Goal: Task Accomplishment & Management: Complete application form

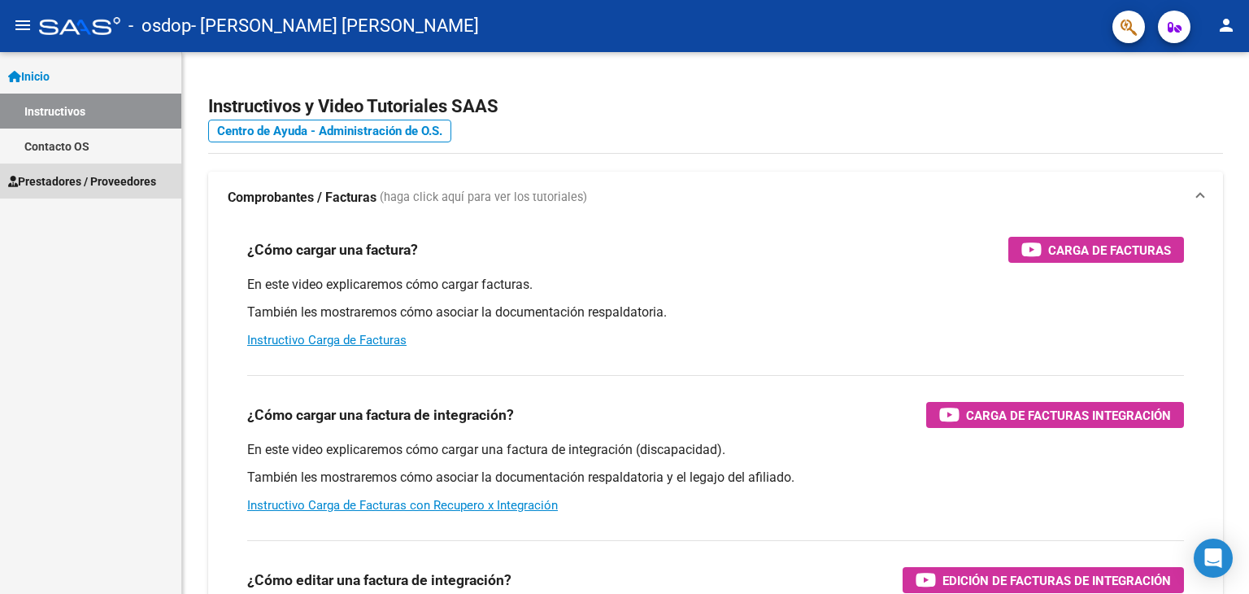
click at [128, 179] on span "Prestadores / Proveedores" at bounding box center [82, 181] width 148 height 18
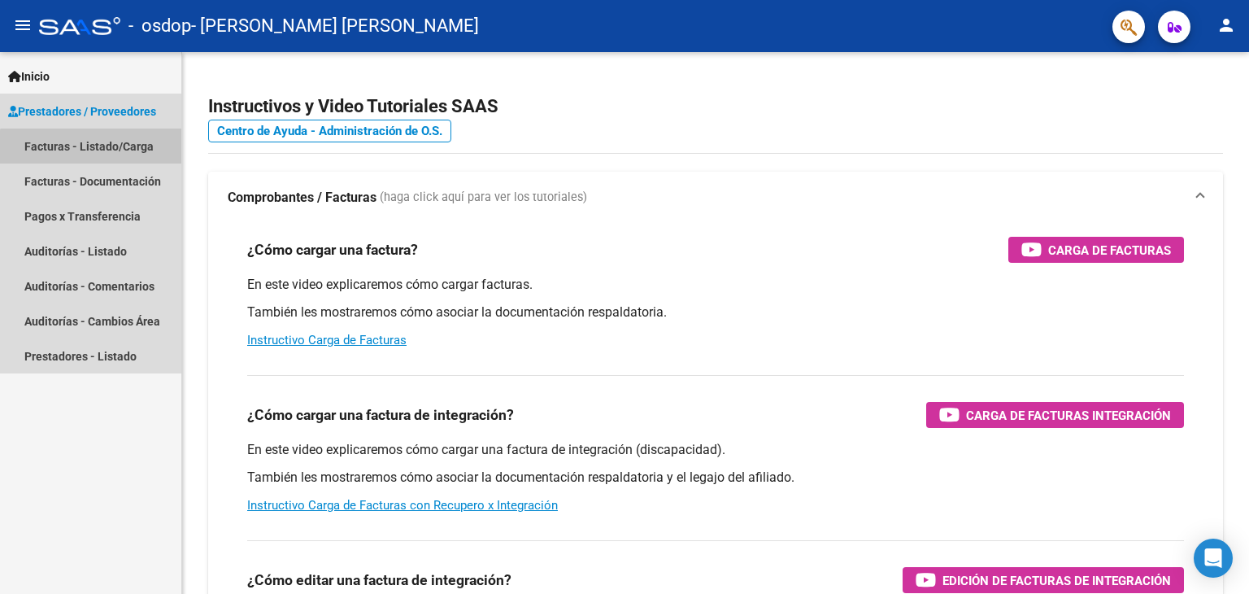
click at [136, 156] on link "Facturas - Listado/Carga" at bounding box center [90, 145] width 181 height 35
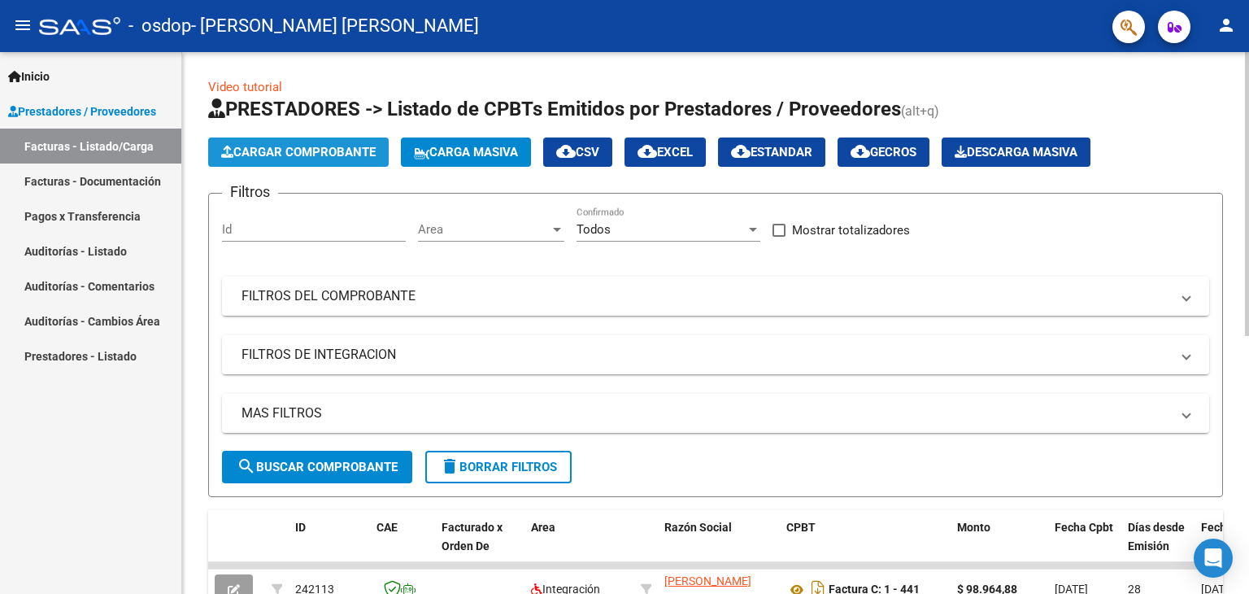
click at [333, 154] on span "Cargar Comprobante" at bounding box center [298, 152] width 155 height 15
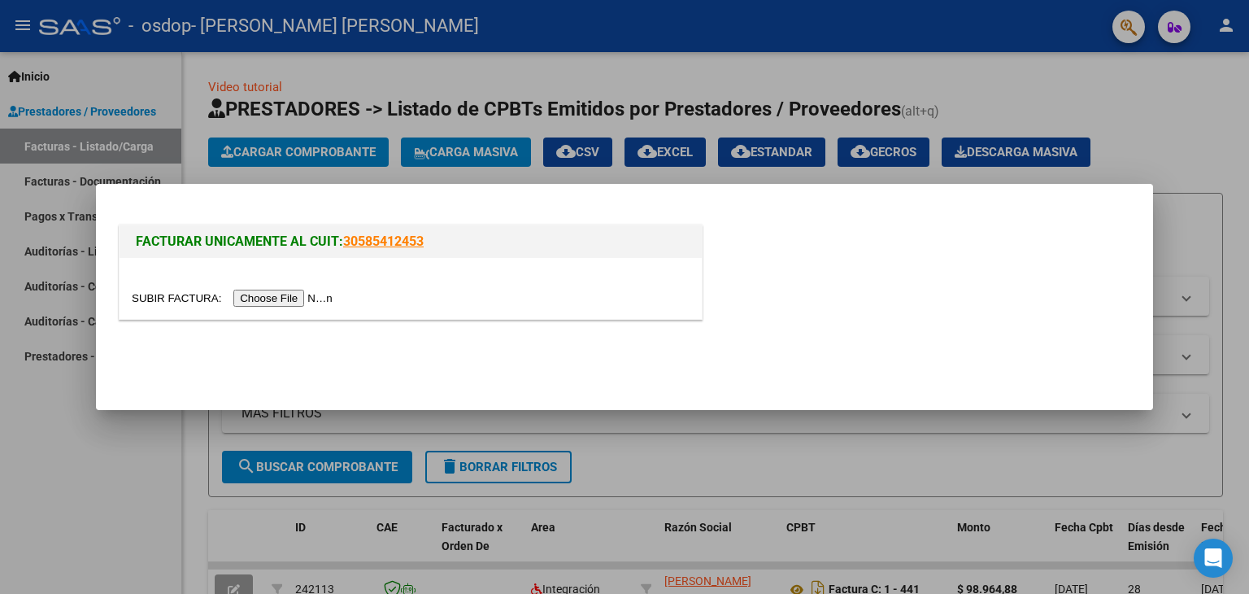
click at [298, 300] on input "file" at bounding box center [235, 298] width 206 height 17
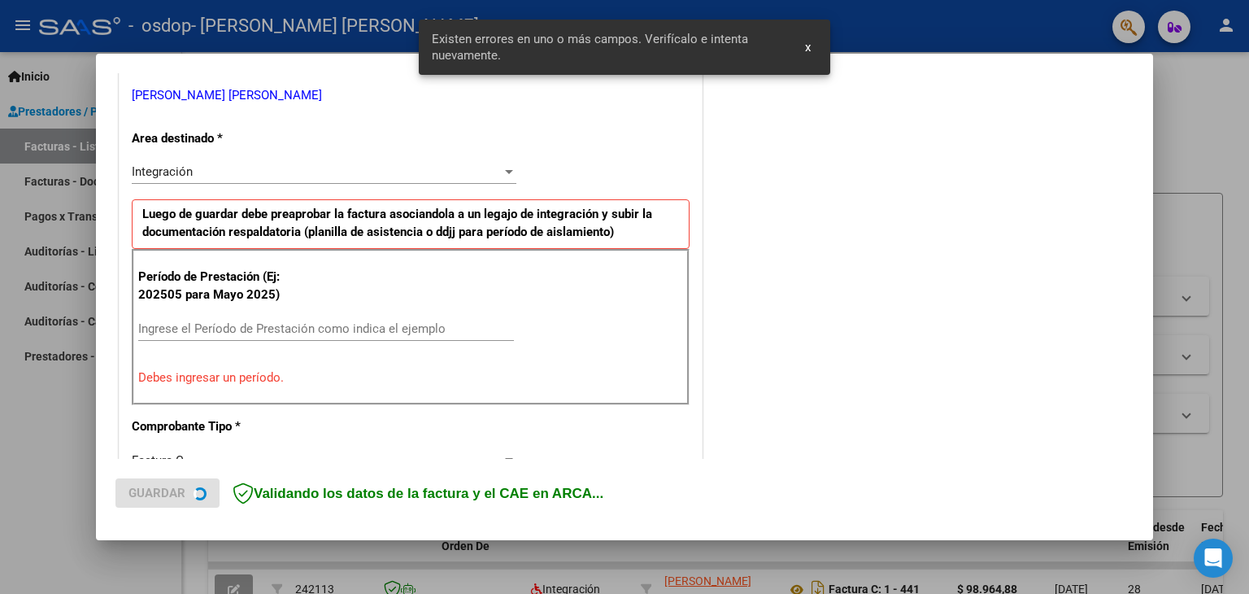
scroll to position [342, 0]
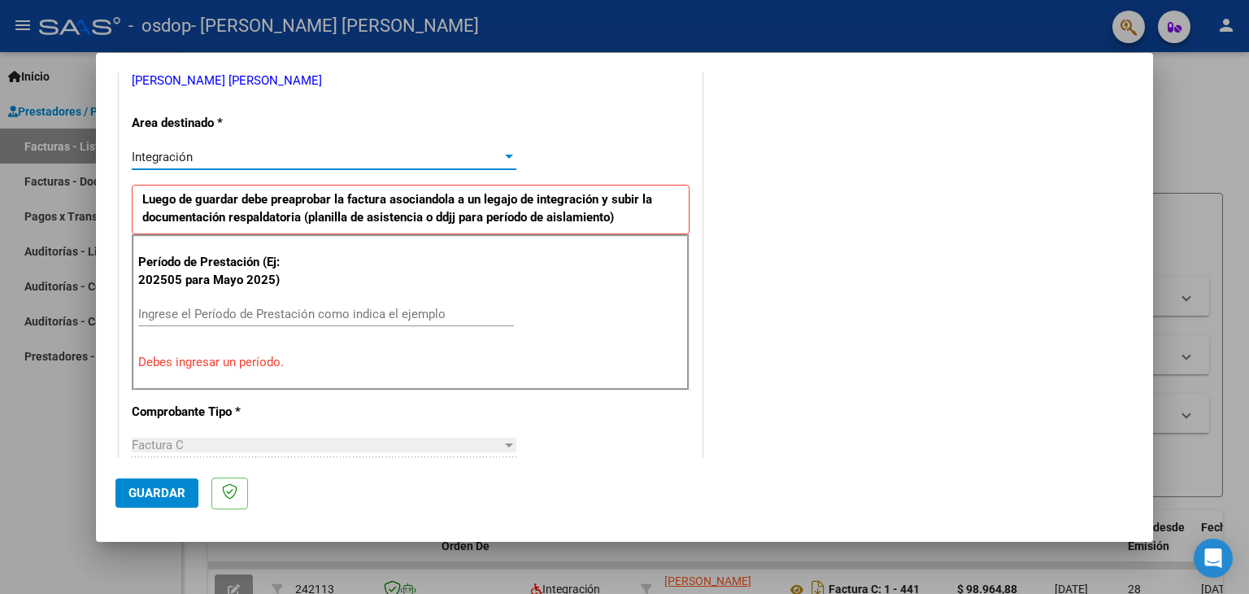
click at [504, 159] on div at bounding box center [509, 156] width 15 height 13
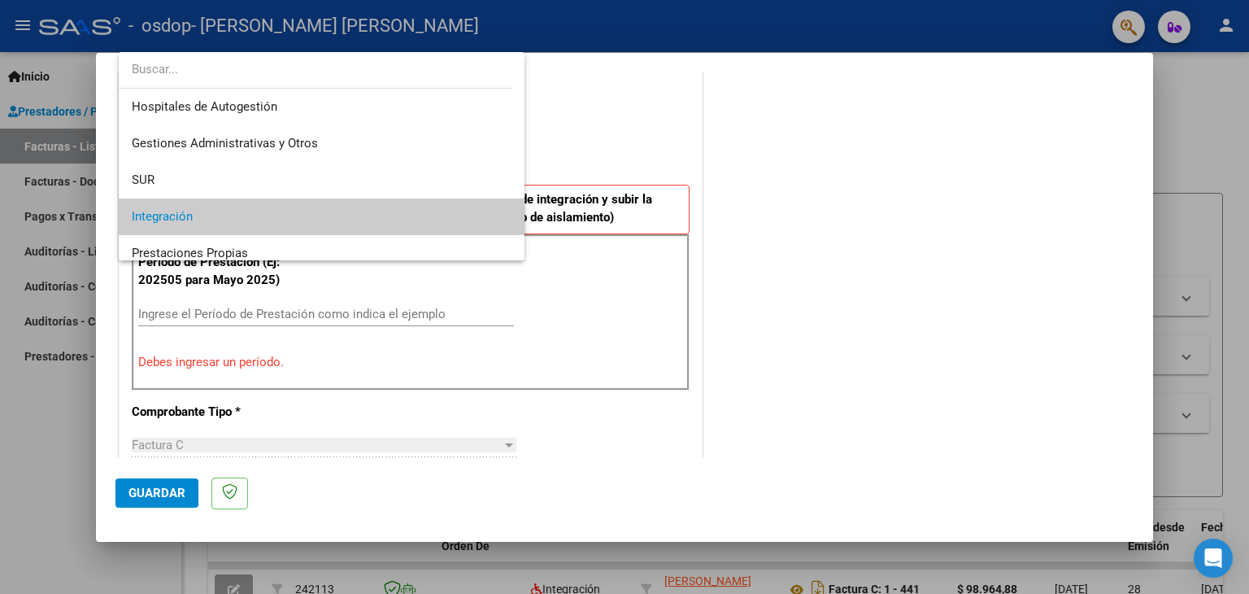
scroll to position [60, 0]
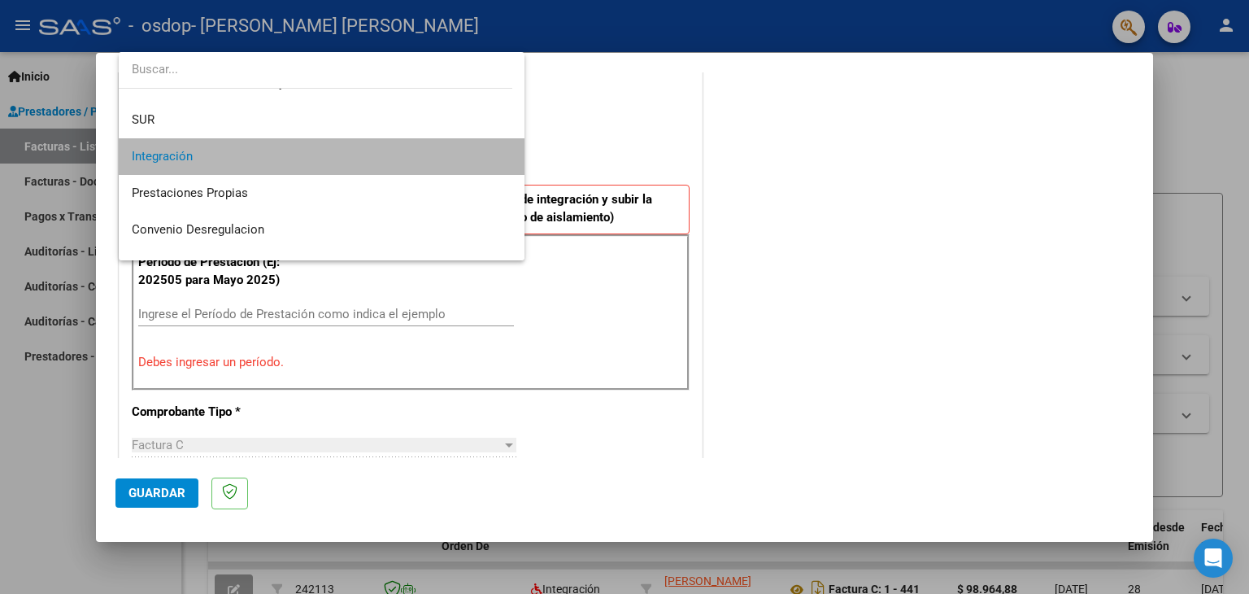
click at [473, 159] on span "Integración" at bounding box center [322, 156] width 381 height 37
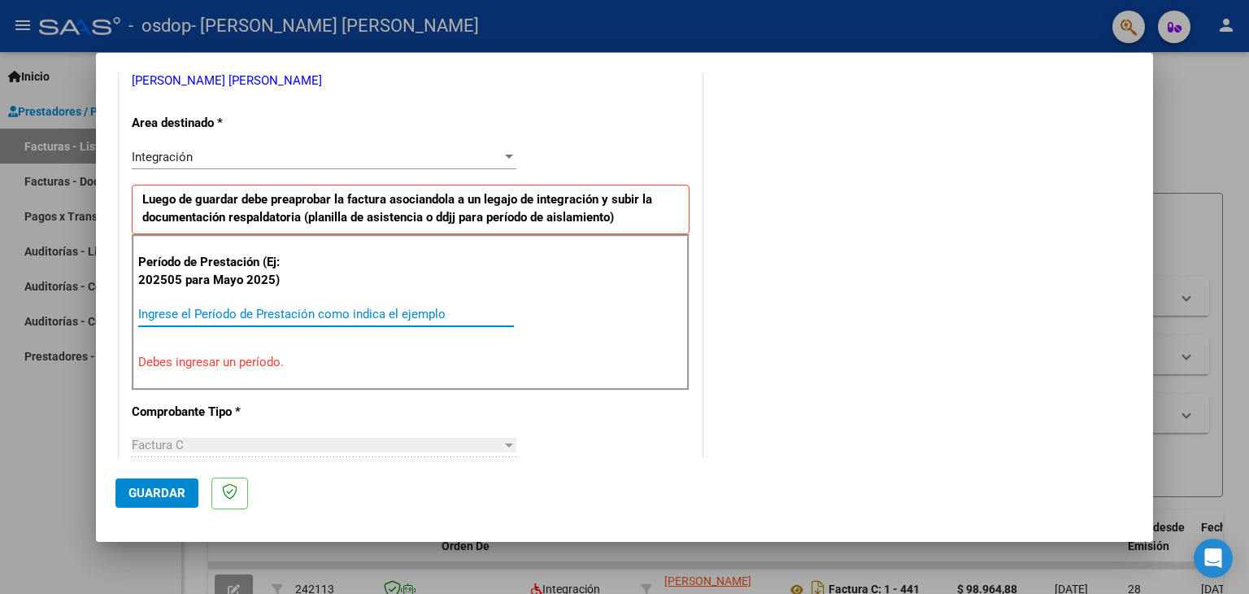
click at [309, 310] on input "Ingrese el Período de Prestación como indica el ejemplo" at bounding box center [326, 314] width 376 height 15
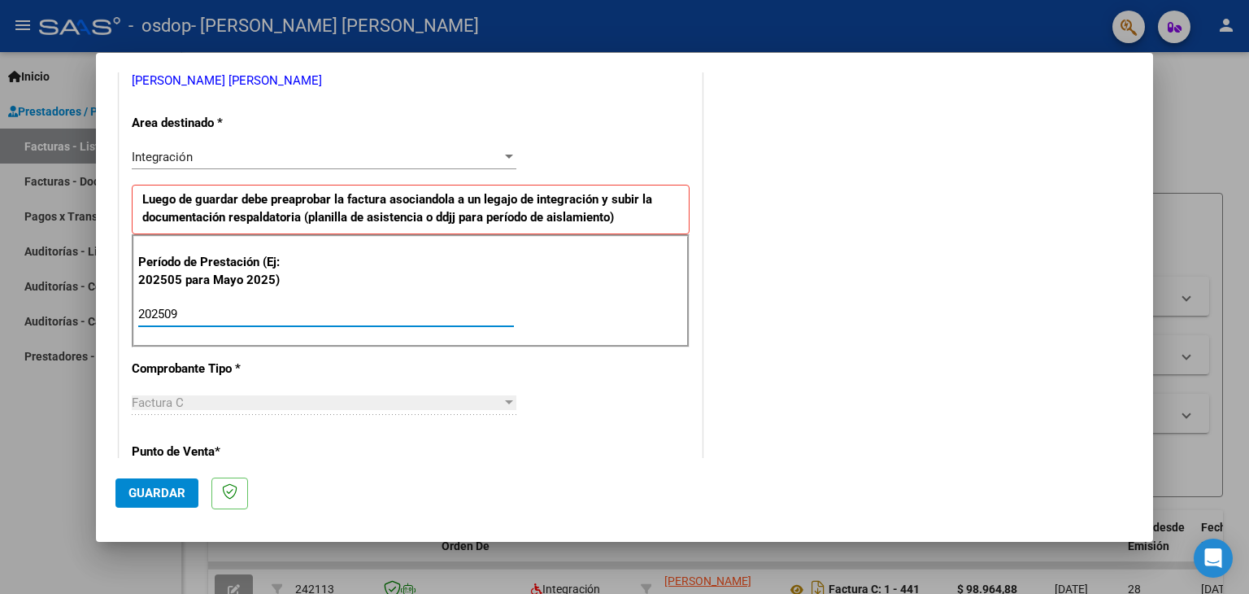
type input "202509"
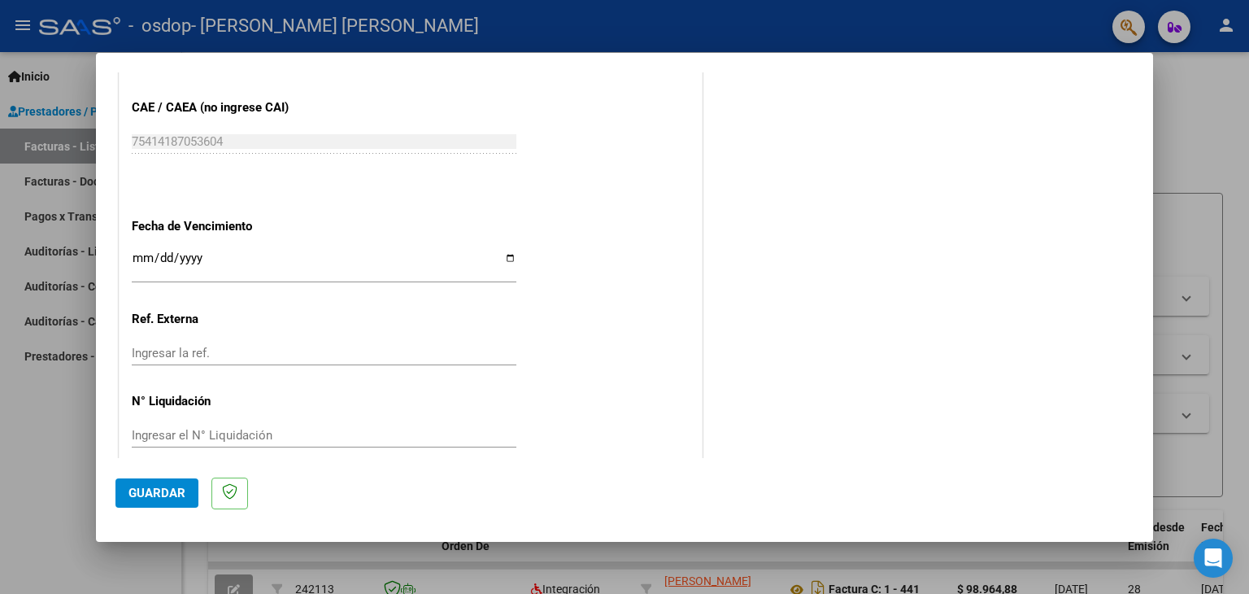
scroll to position [1043, 0]
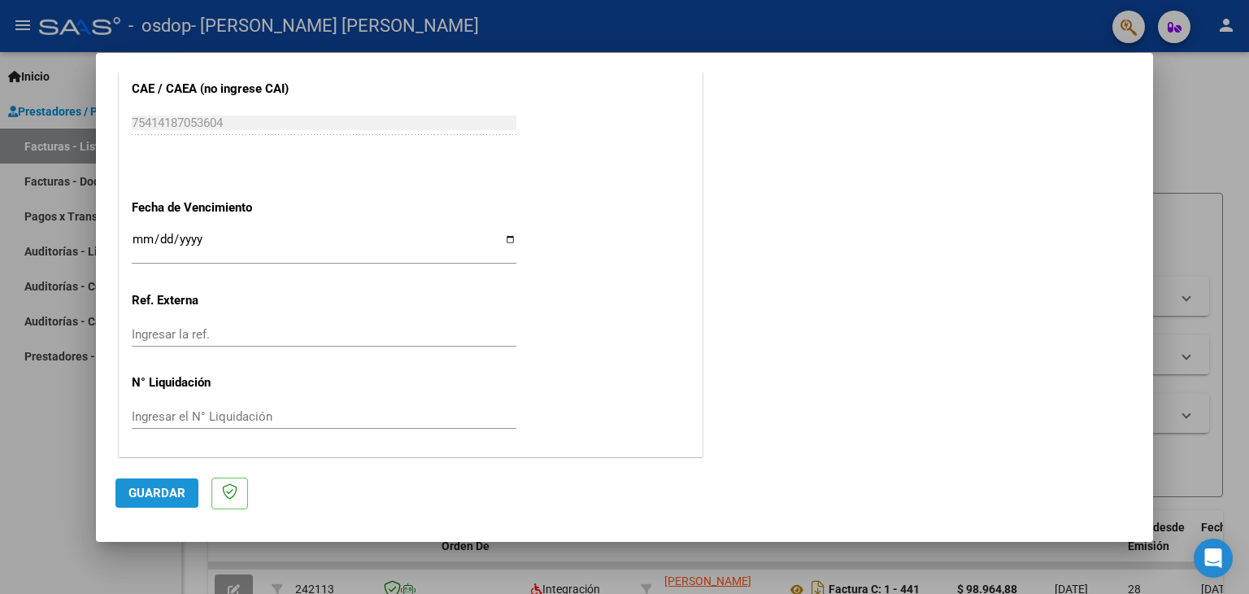
click at [150, 499] on span "Guardar" at bounding box center [156, 493] width 57 height 15
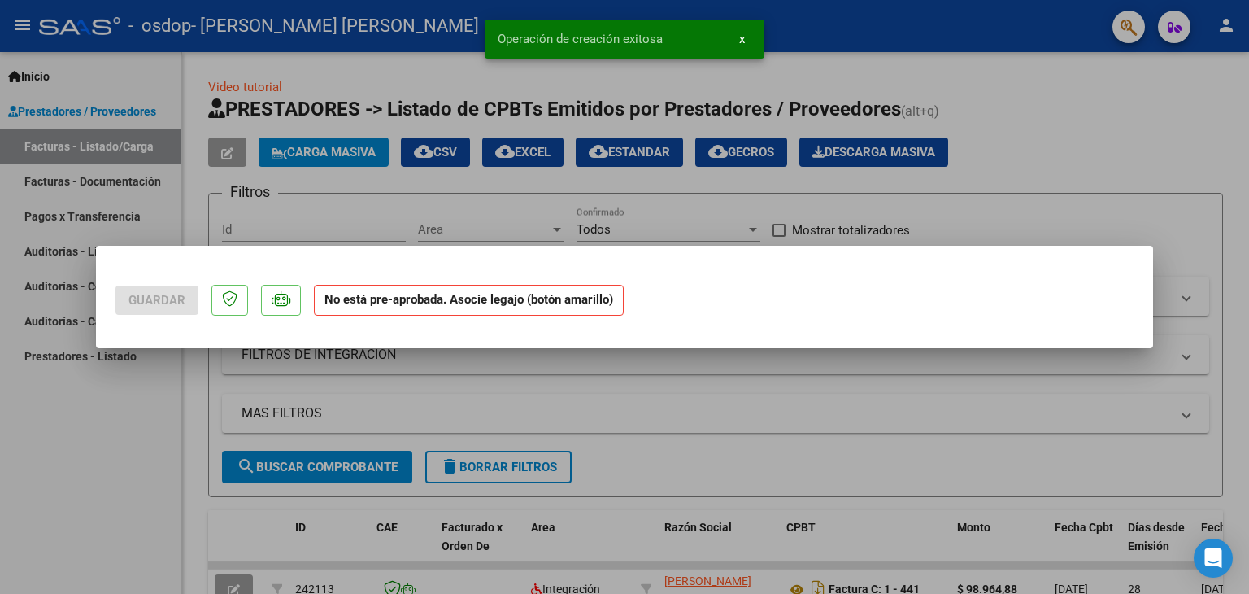
scroll to position [0, 0]
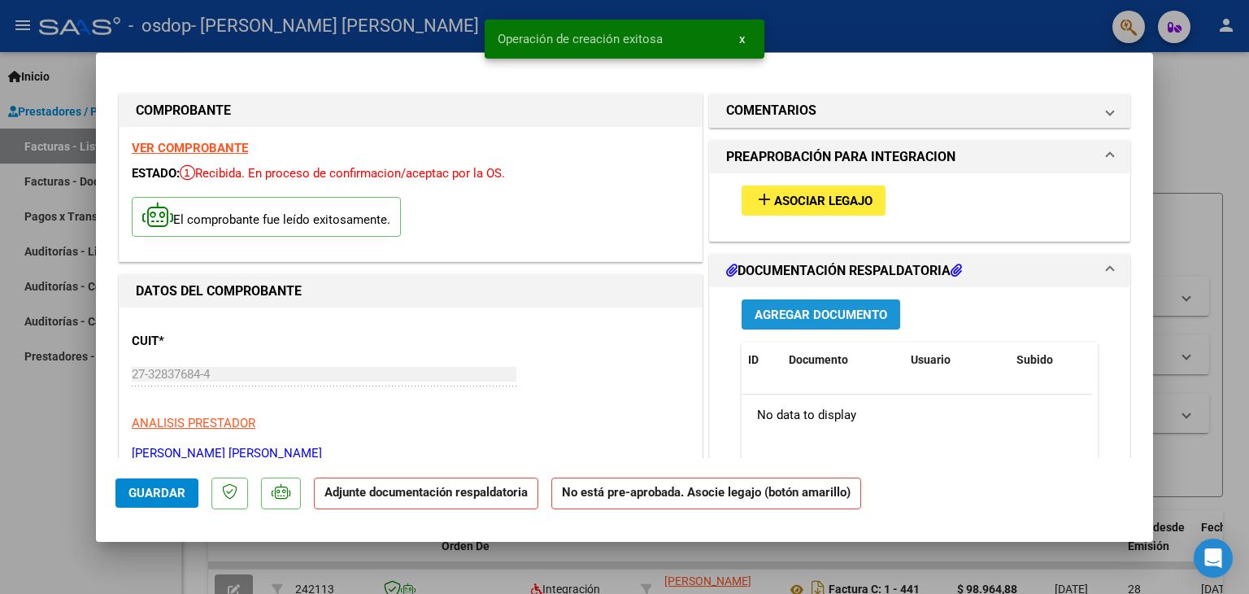
click at [816, 315] on span "Agregar Documento" at bounding box center [821, 314] width 133 height 15
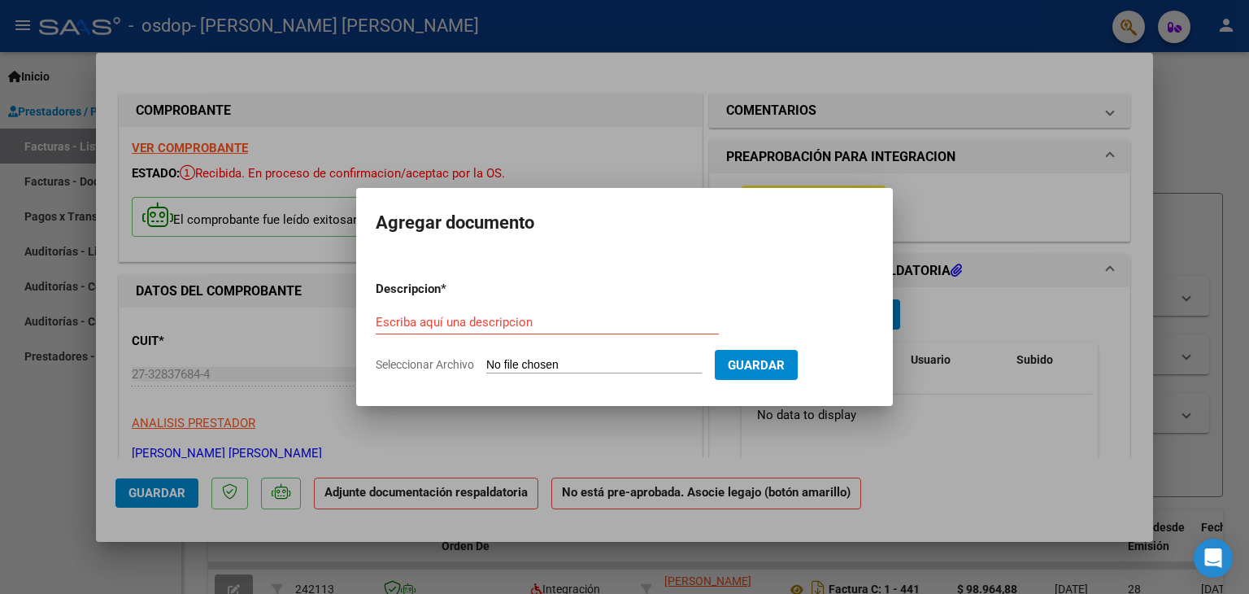
click at [594, 357] on app-file-uploader "Seleccionar Archivo" at bounding box center [545, 364] width 339 height 15
click at [539, 329] on input "Escriba aquí una descripcion" at bounding box center [547, 322] width 343 height 15
type input "PLANILLA ASISTENCIA"
click at [625, 366] on input "Seleccionar Archivo" at bounding box center [594, 365] width 216 height 15
type input "C:\fakepath\[PERSON_NAME] Asistencia09.pdf"
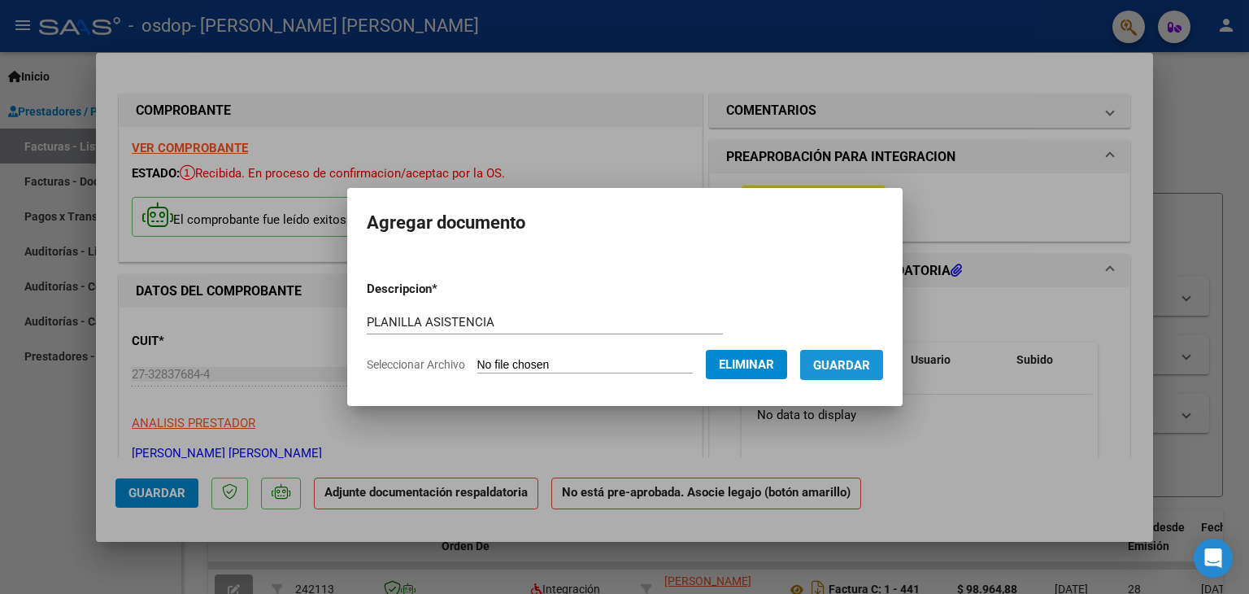
click at [883, 372] on button "Guardar" at bounding box center [841, 365] width 83 height 30
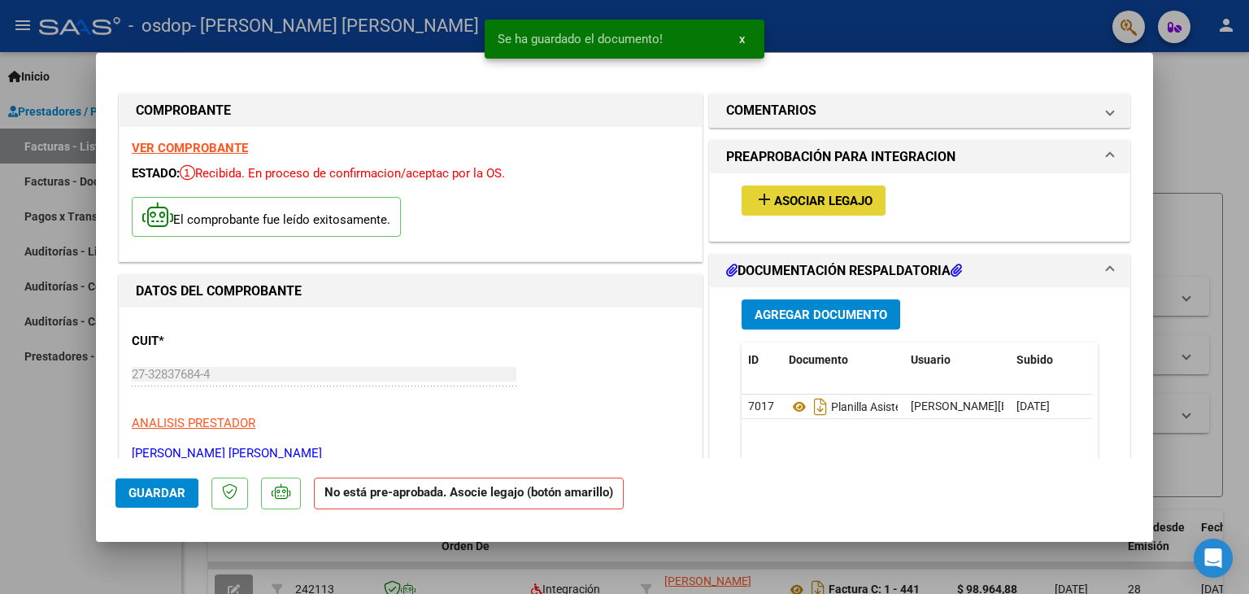
click at [817, 197] on span "Asociar Legajo" at bounding box center [823, 201] width 98 height 15
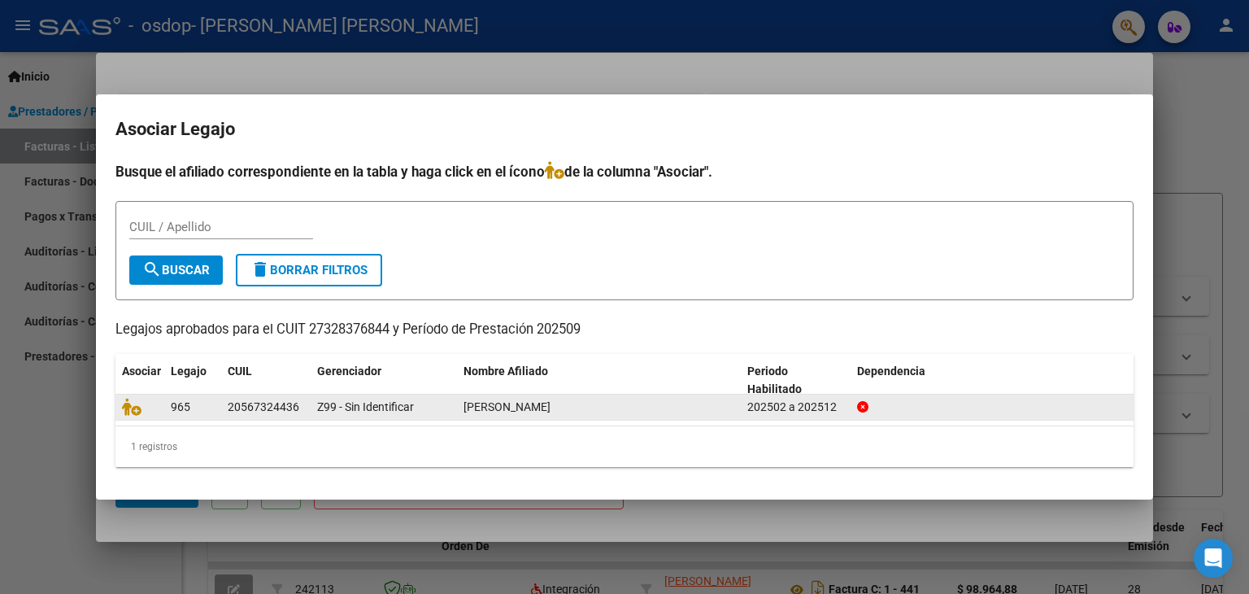
click at [457, 404] on datatable-body-cell "[PERSON_NAME]" at bounding box center [599, 406] width 284 height 25
click at [299, 409] on div "20567324436" at bounding box center [266, 407] width 76 height 19
click at [132, 409] on icon at bounding box center [132, 407] width 20 height 18
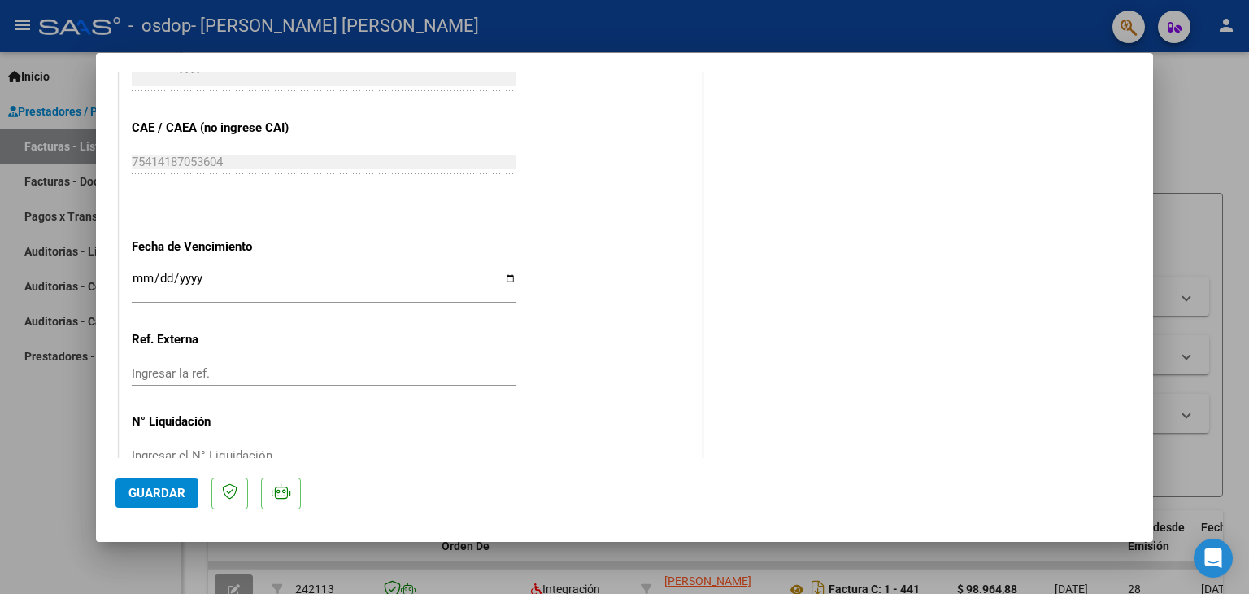
scroll to position [1068, 0]
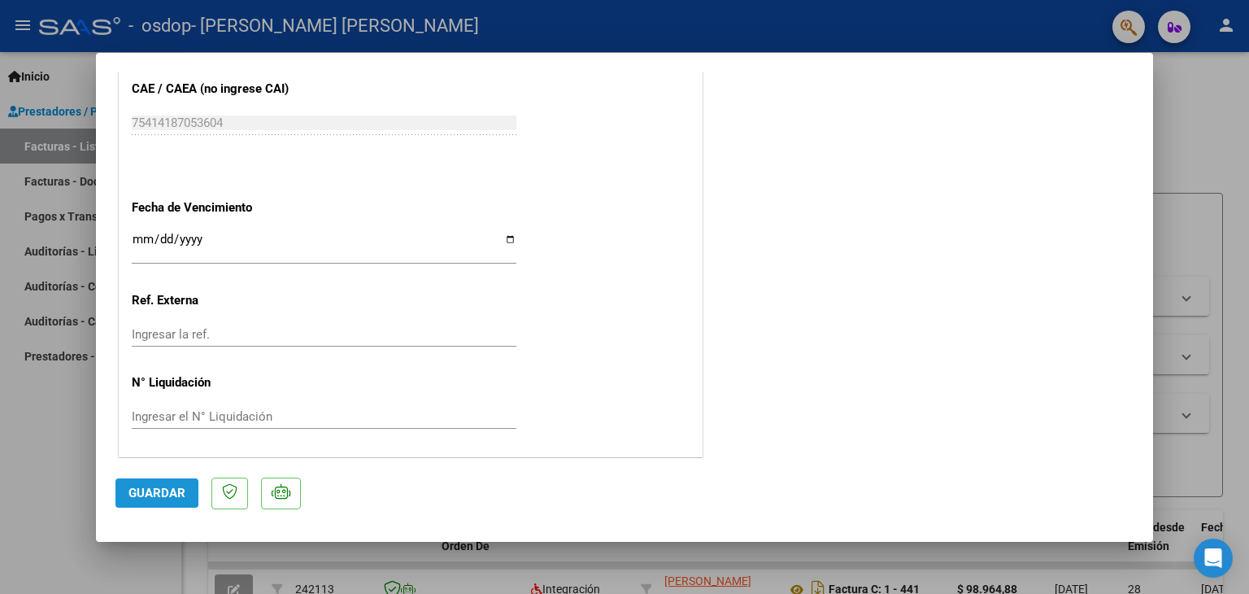
click at [146, 489] on span "Guardar" at bounding box center [156, 493] width 57 height 15
click at [1228, 138] on div at bounding box center [624, 297] width 1249 height 594
type input "$ 0,00"
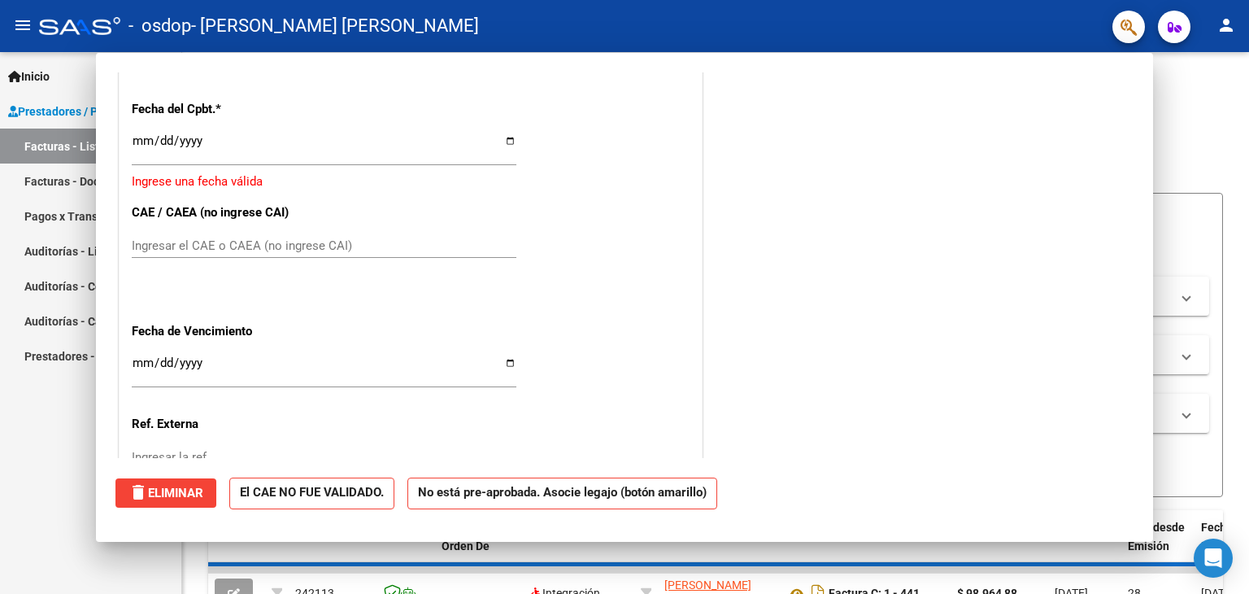
scroll to position [1191, 0]
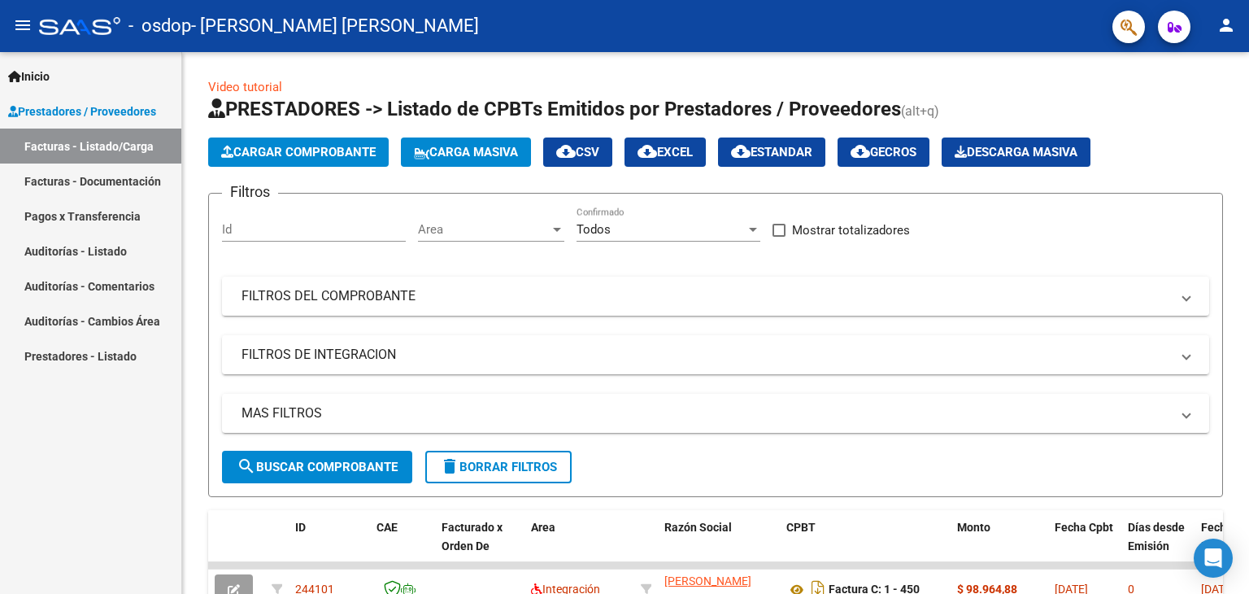
click at [1228, 138] on div "Video tutorial PRESTADORES -> Listado de CPBTs Emitidos por Prestadores / Prove…" at bounding box center [715, 563] width 1067 height 1022
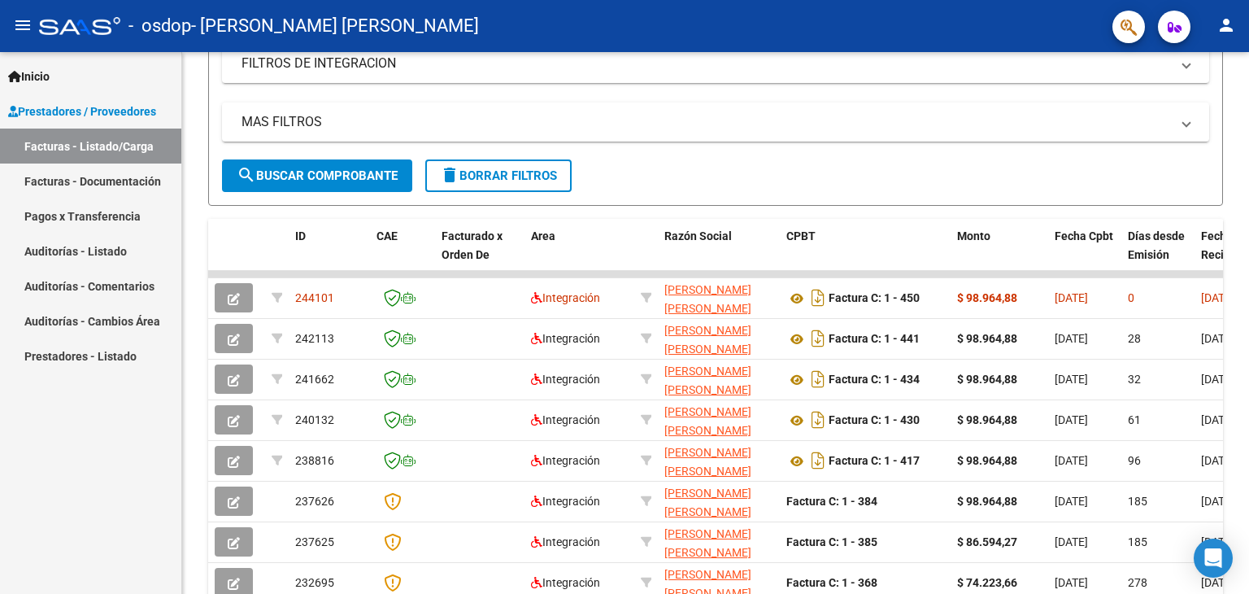
scroll to position [198, 0]
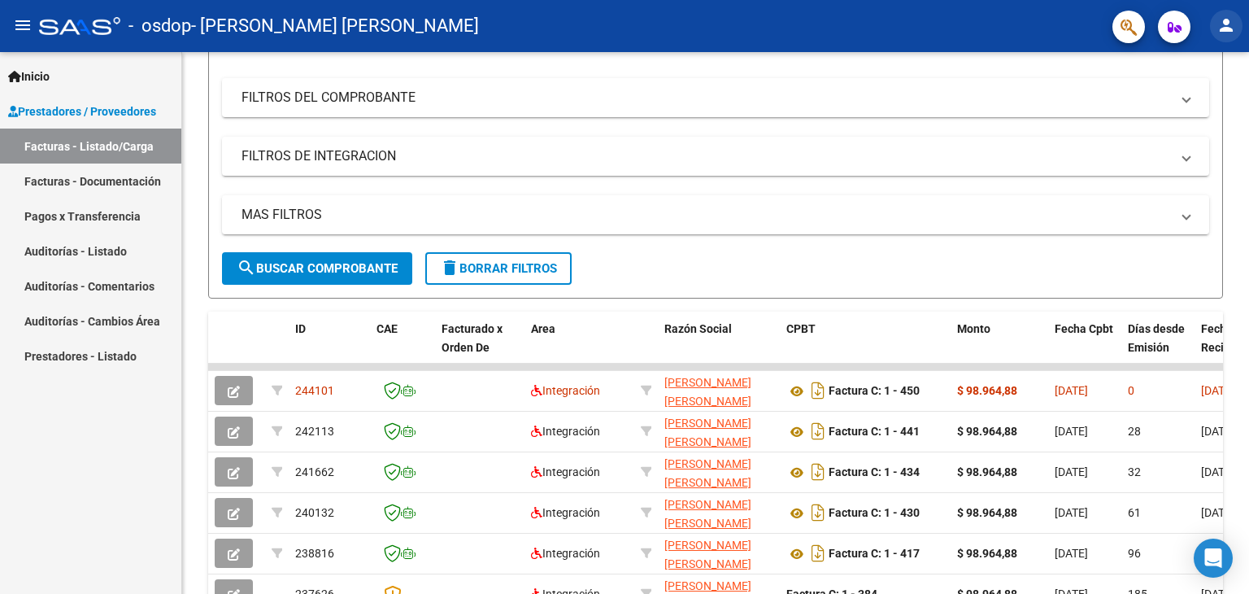
click at [1226, 33] on mat-icon "person" at bounding box center [1227, 25] width 20 height 20
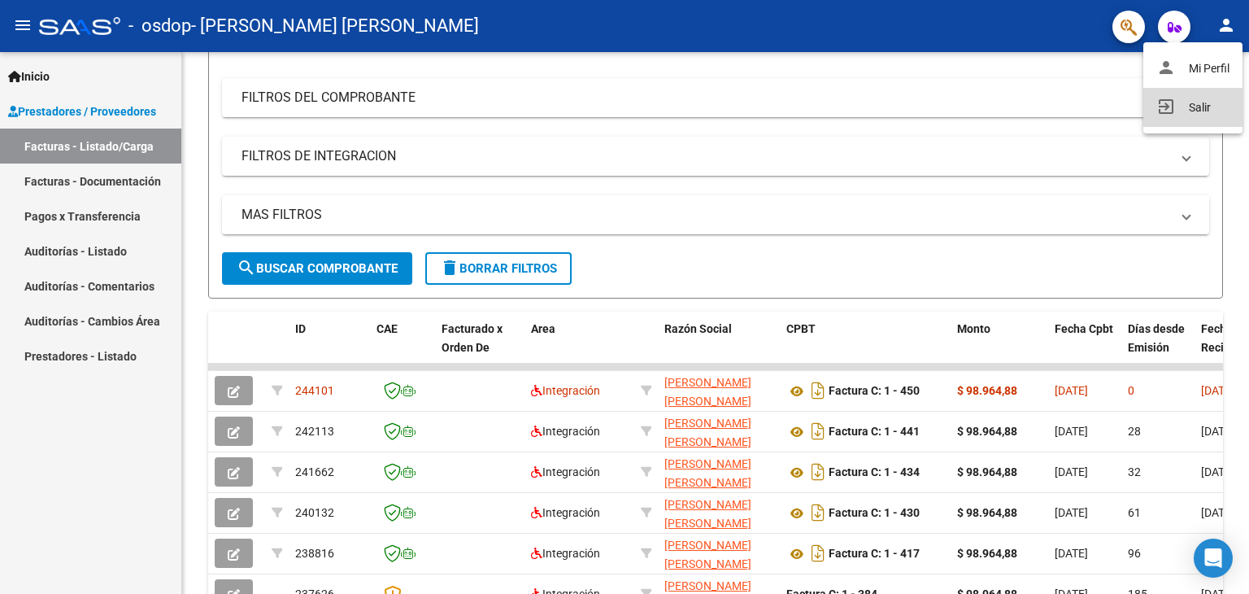
click at [1191, 115] on button "exit_to_app Salir" at bounding box center [1192, 107] width 99 height 39
